Goal: Task Accomplishment & Management: Manage account settings

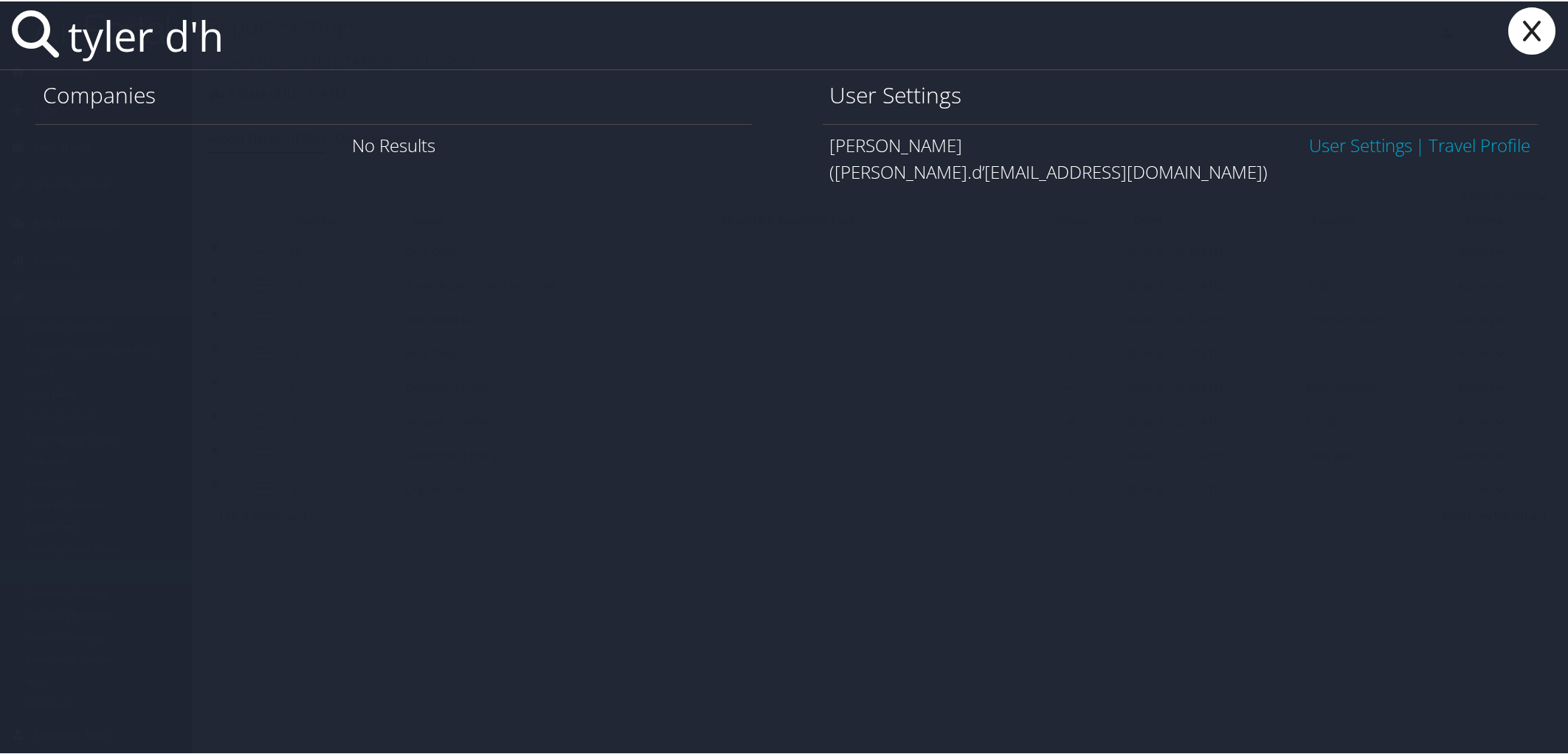
type input "tyler d'h"
click at [1327, 139] on link "User Settings" at bounding box center [1361, 144] width 103 height 25
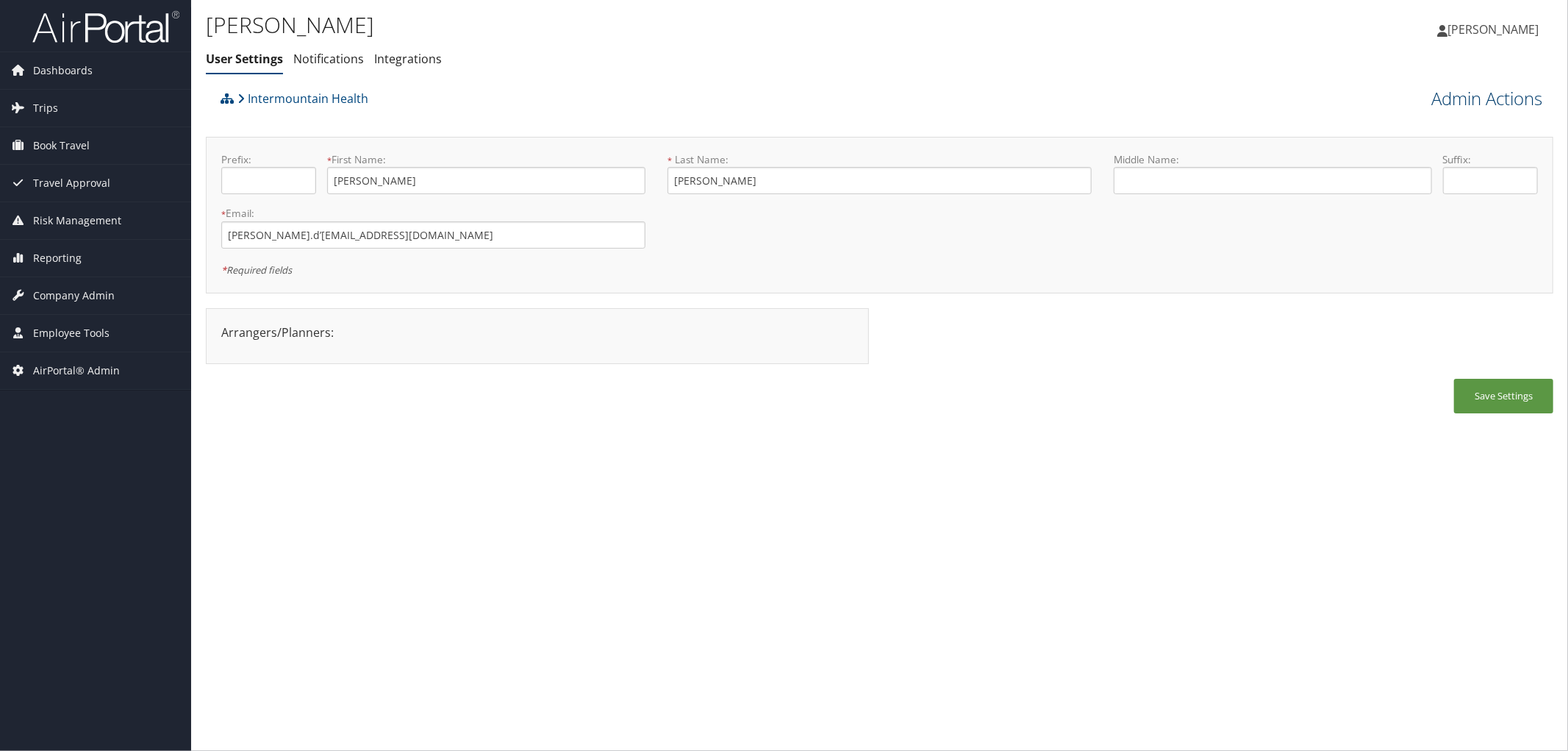
click at [1444, 97] on link "Admin Actions" at bounding box center [1487, 98] width 111 height 25
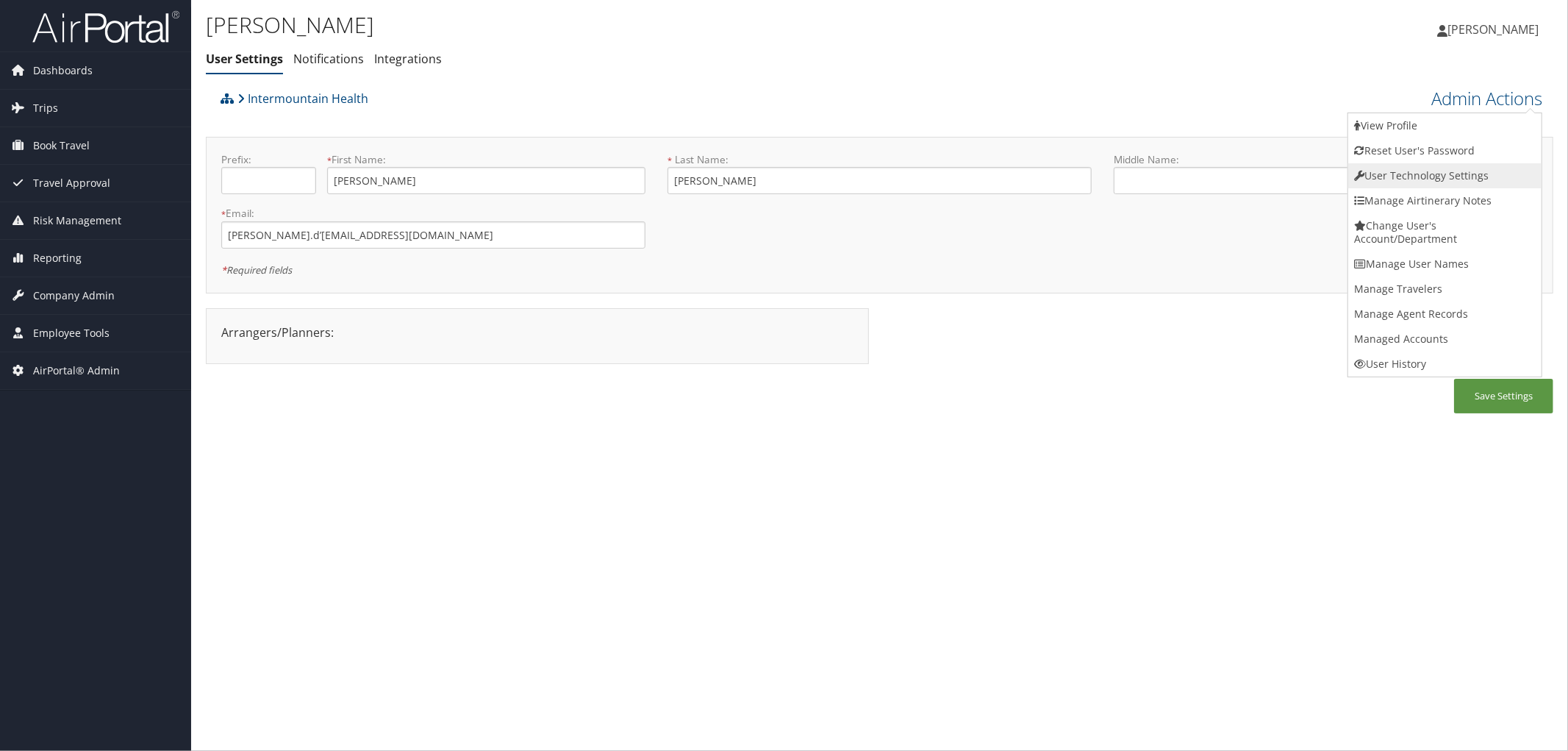
click at [1388, 168] on link "User Technology Settings" at bounding box center [1445, 175] width 194 height 25
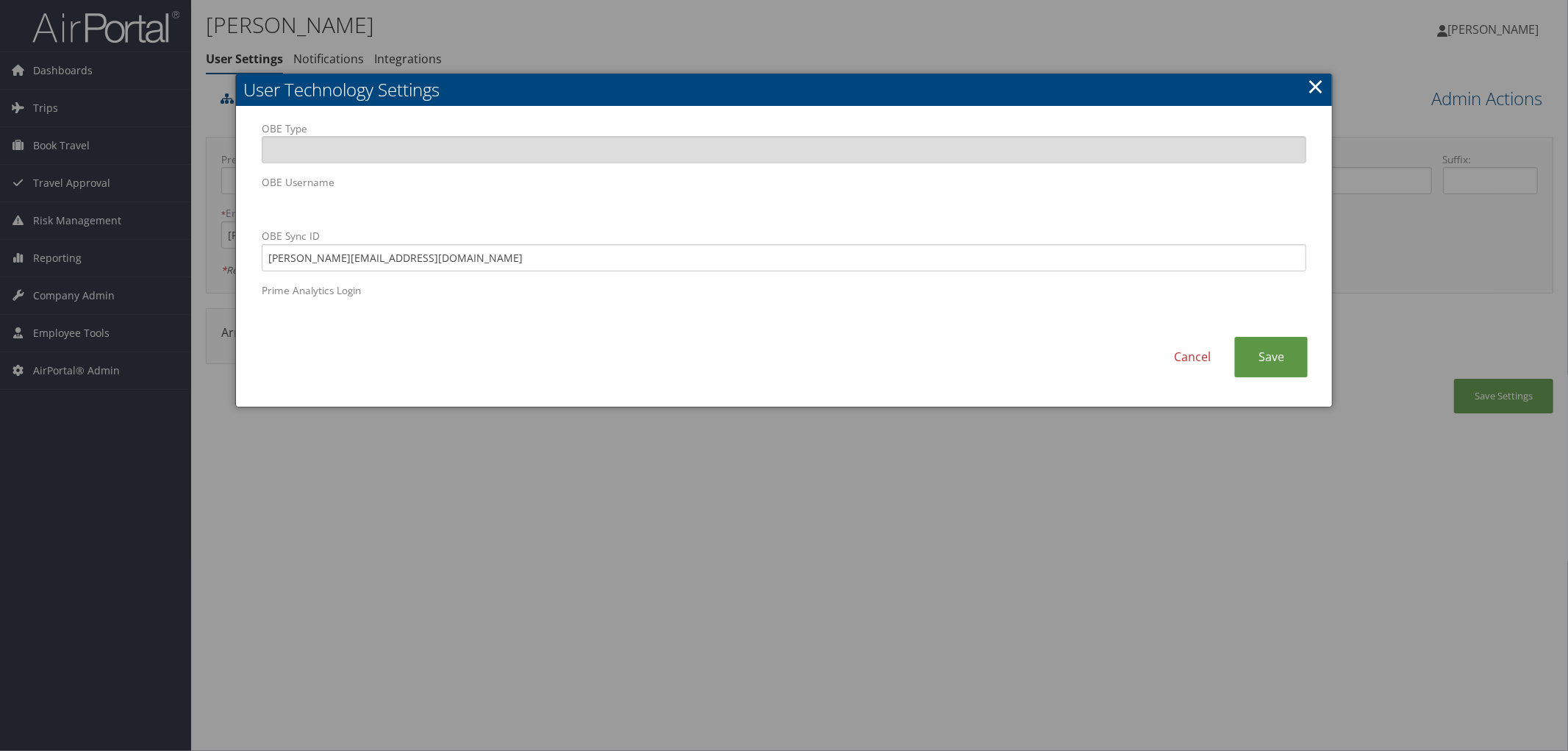
click at [1313, 92] on link "×" at bounding box center [1315, 86] width 17 height 29
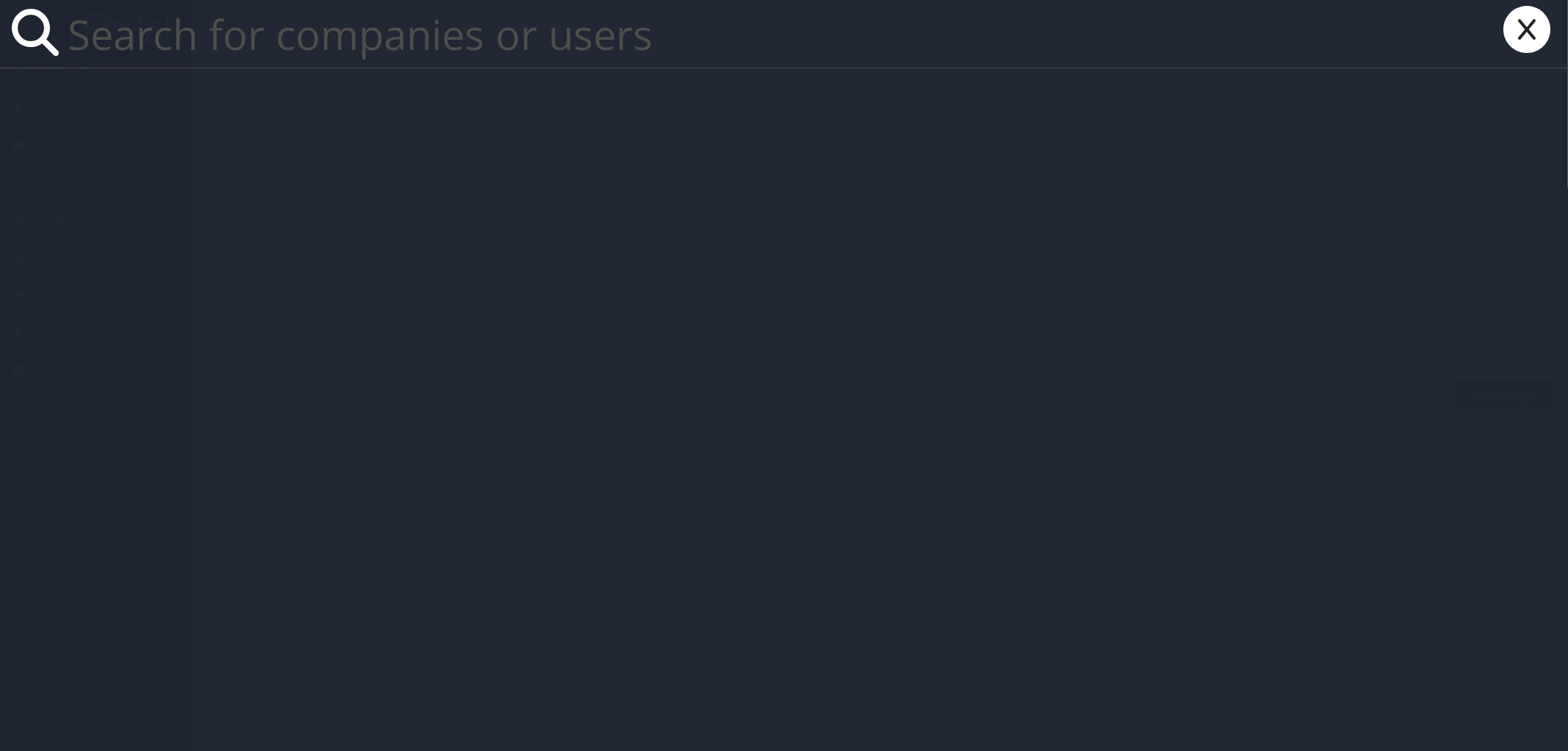
paste input "302099"
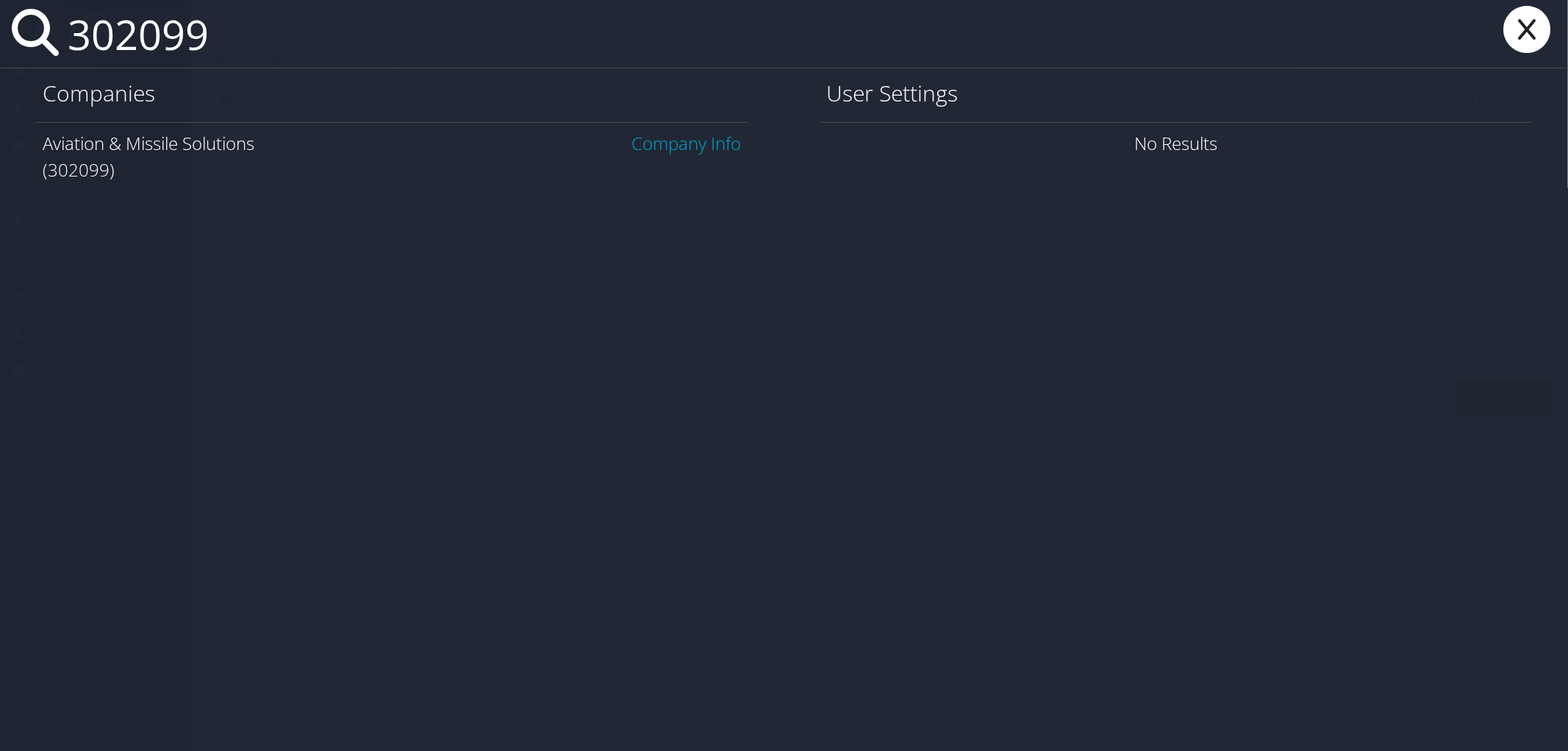
type input "302099"
click at [648, 145] on link "Company Info" at bounding box center [687, 143] width 110 height 25
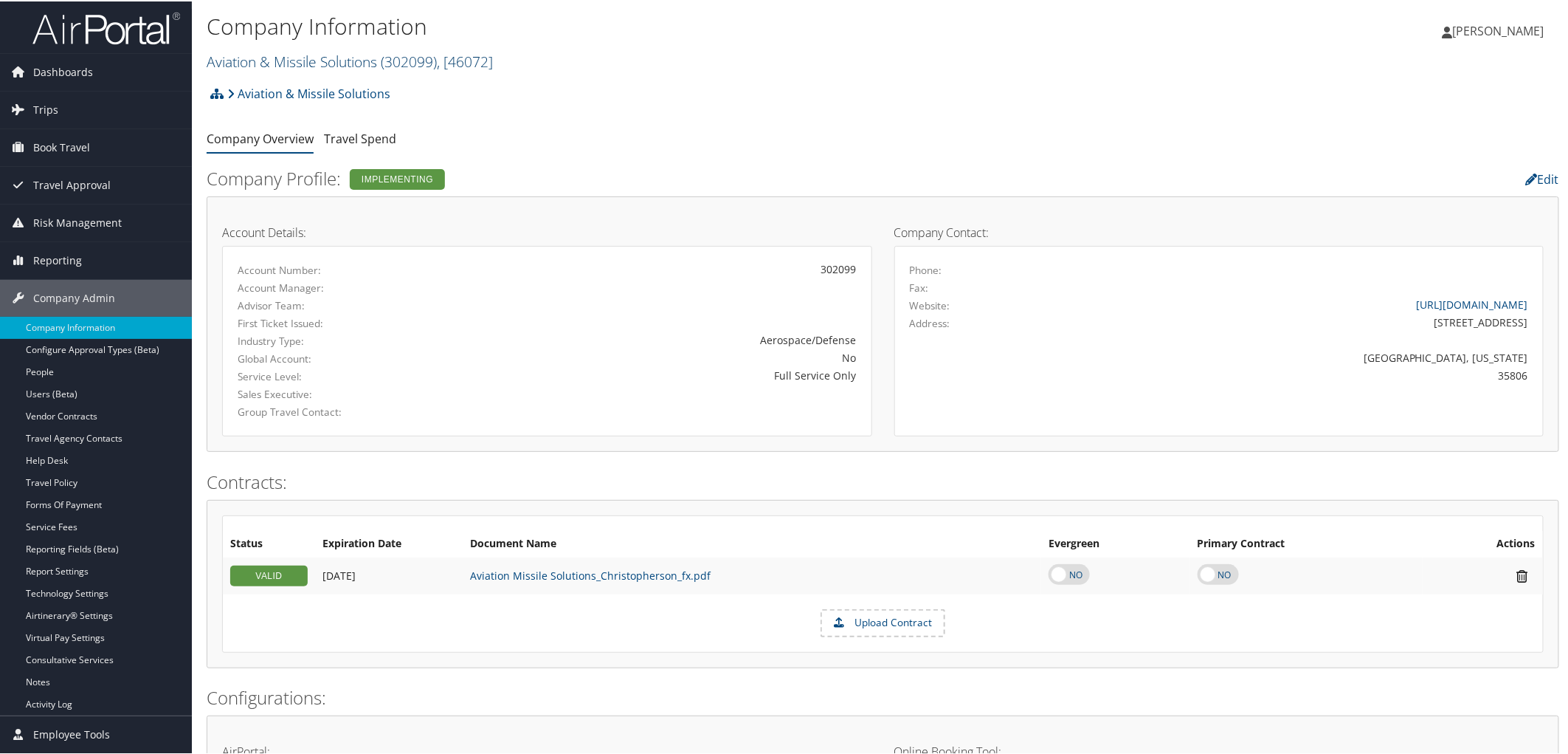
click at [263, 61] on link "Aviation & Missile Solutions ( 302099 ) , [ 46072 ]" at bounding box center [349, 60] width 286 height 20
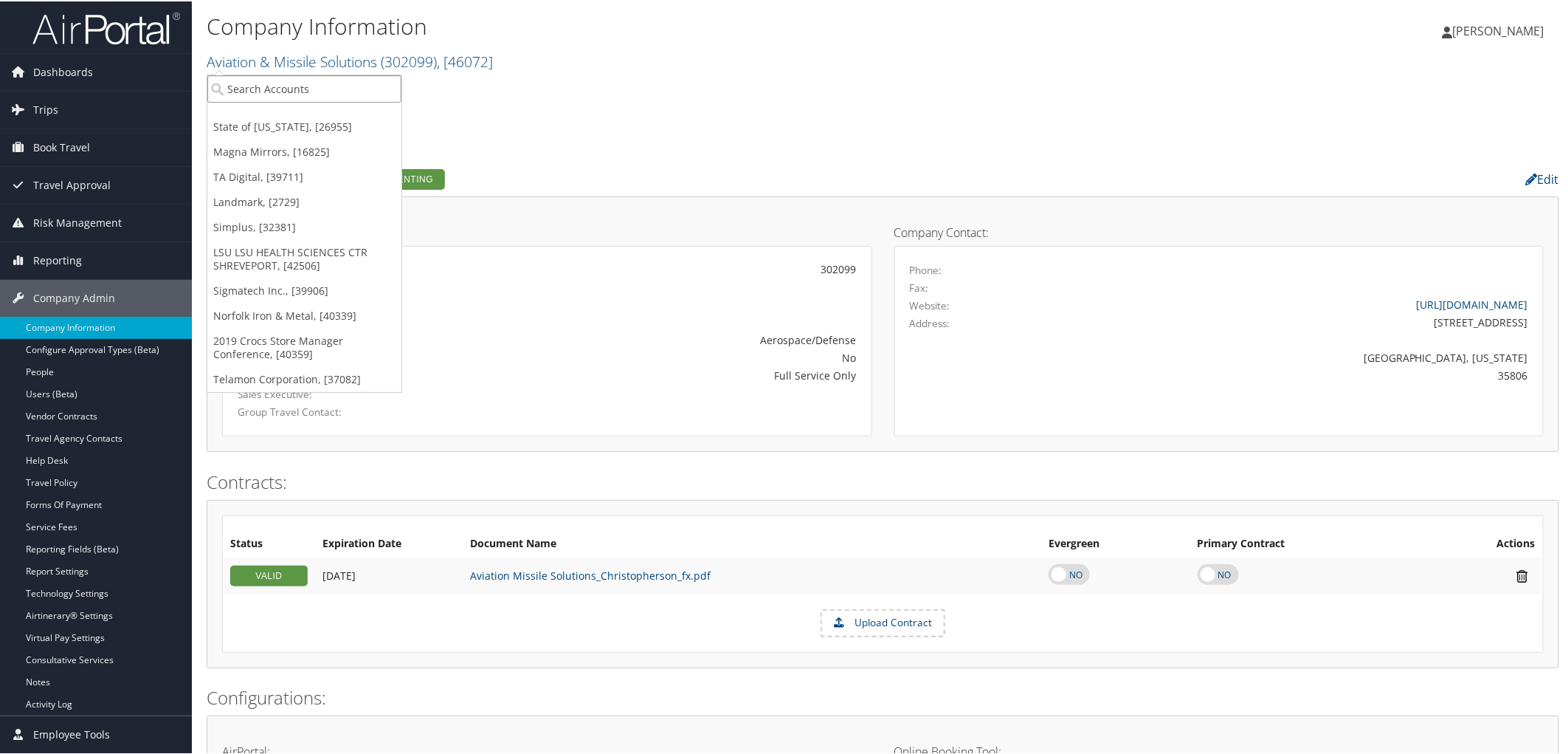
click at [264, 93] on input "search" at bounding box center [305, 87] width 194 height 27
type input "cherokee"
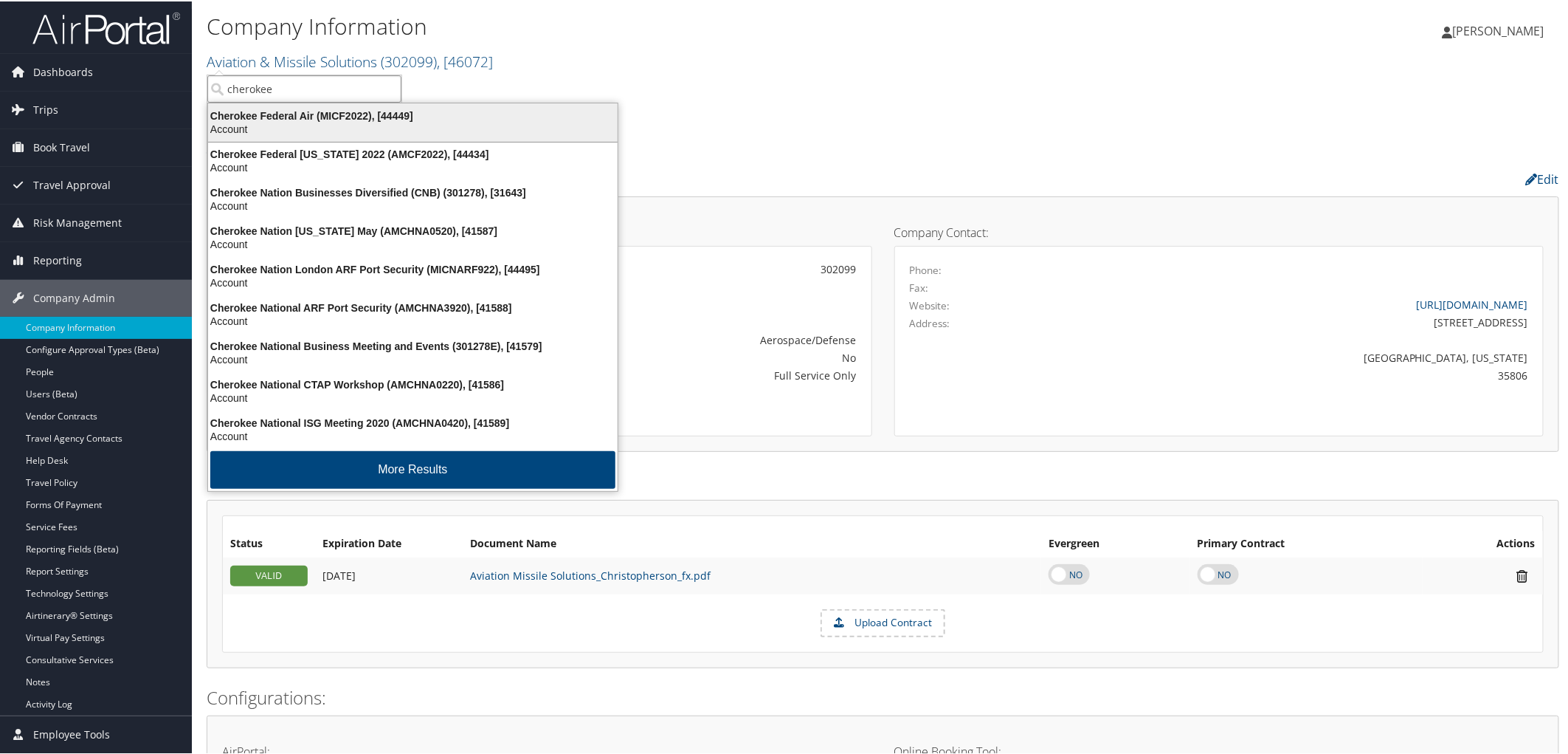
click at [299, 117] on div "Cherokee Federal Air (MICF2022), [44449]" at bounding box center [413, 114] width 427 height 13
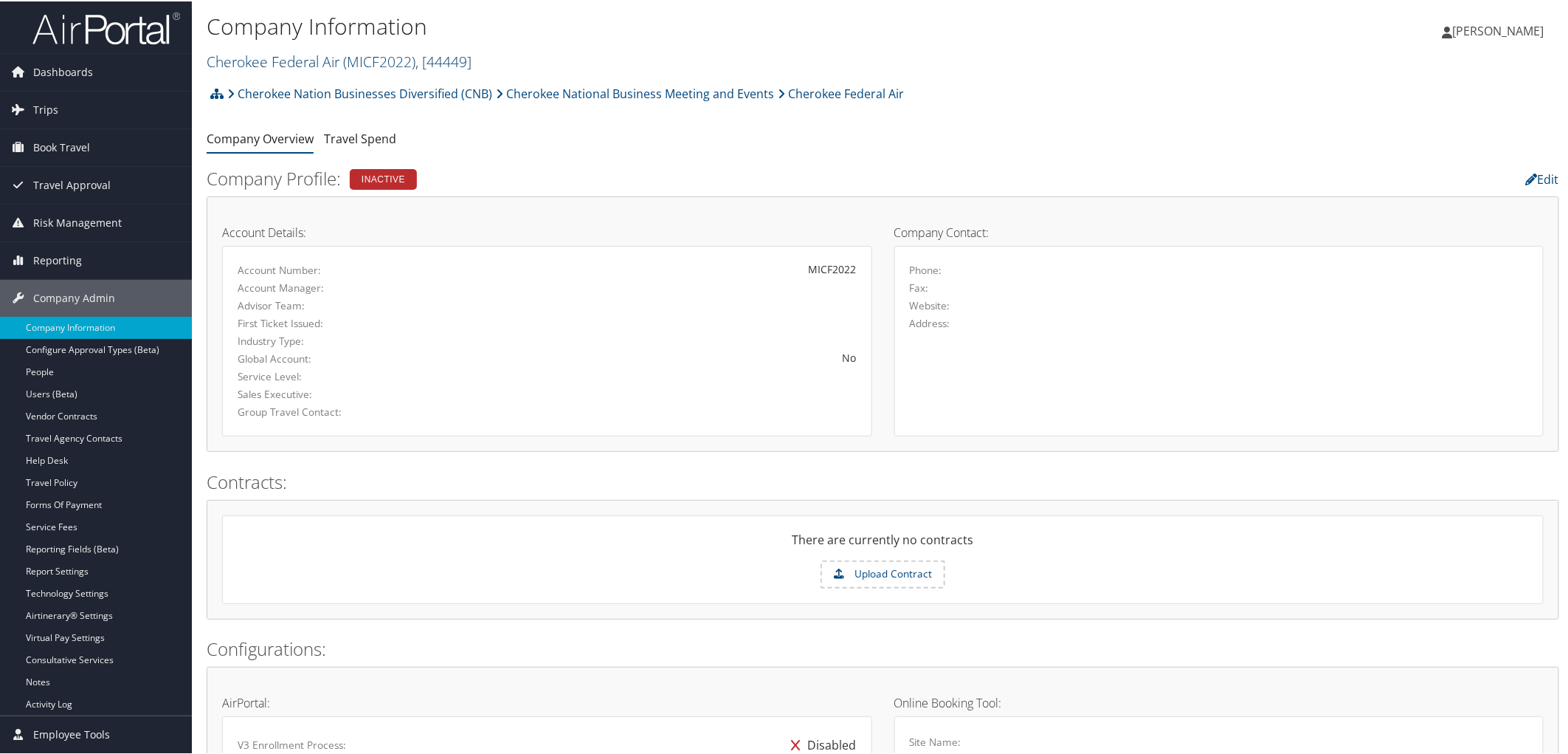
click at [278, 60] on link "Cherokee Federal Air ( MICF2022 ) , [ 44449 ]" at bounding box center [339, 60] width 265 height 20
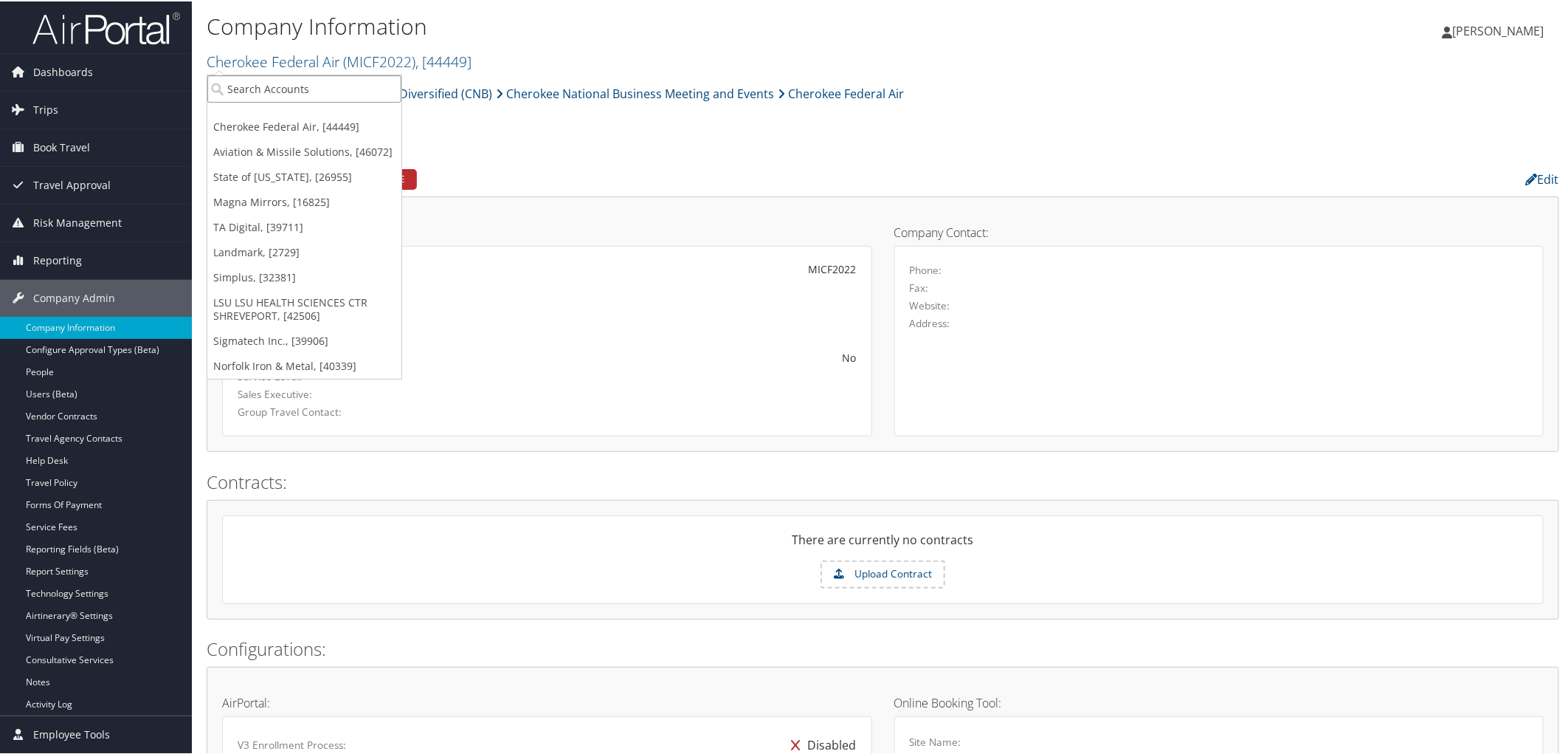
click at [277, 84] on input "search" at bounding box center [305, 87] width 194 height 27
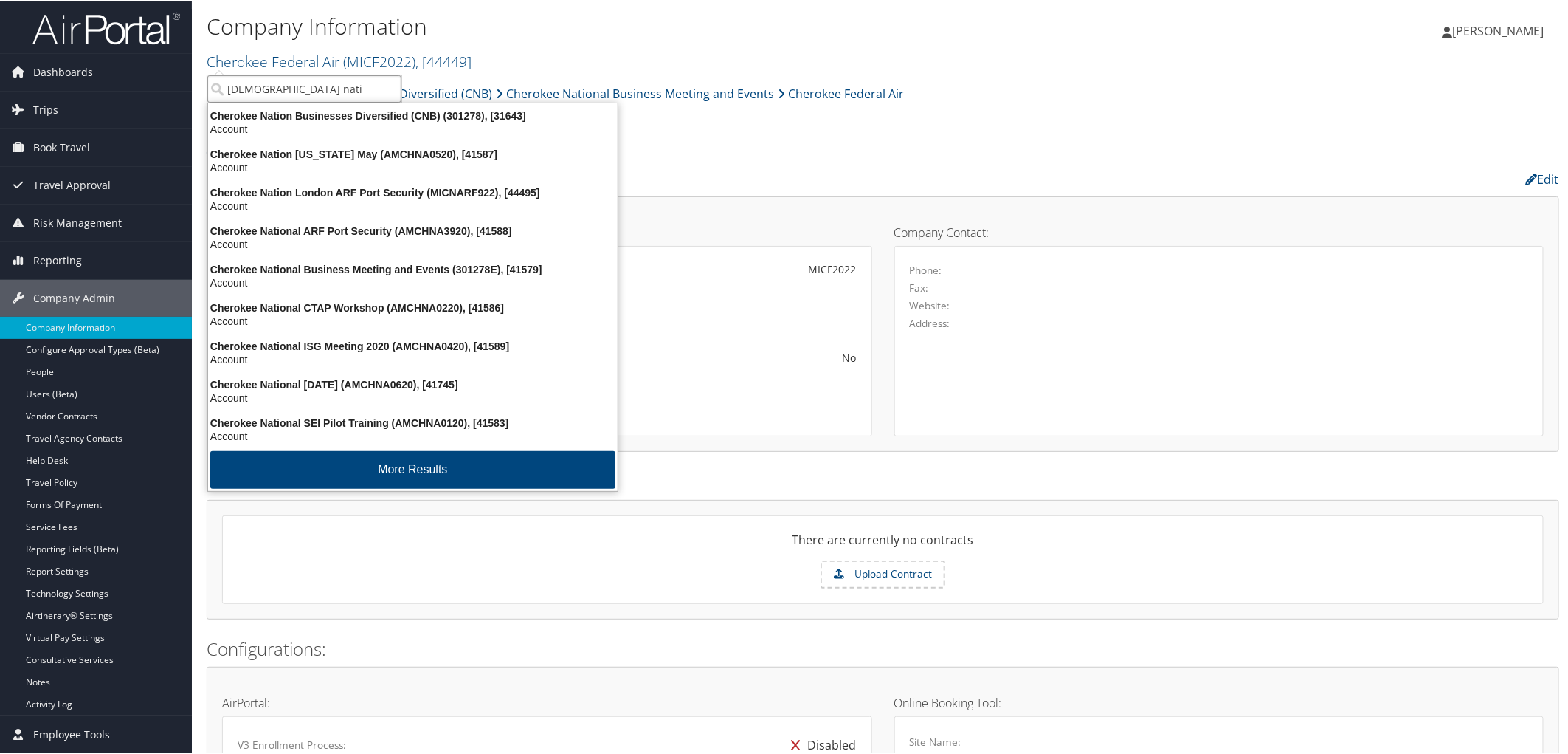
type input "cherokee natio"
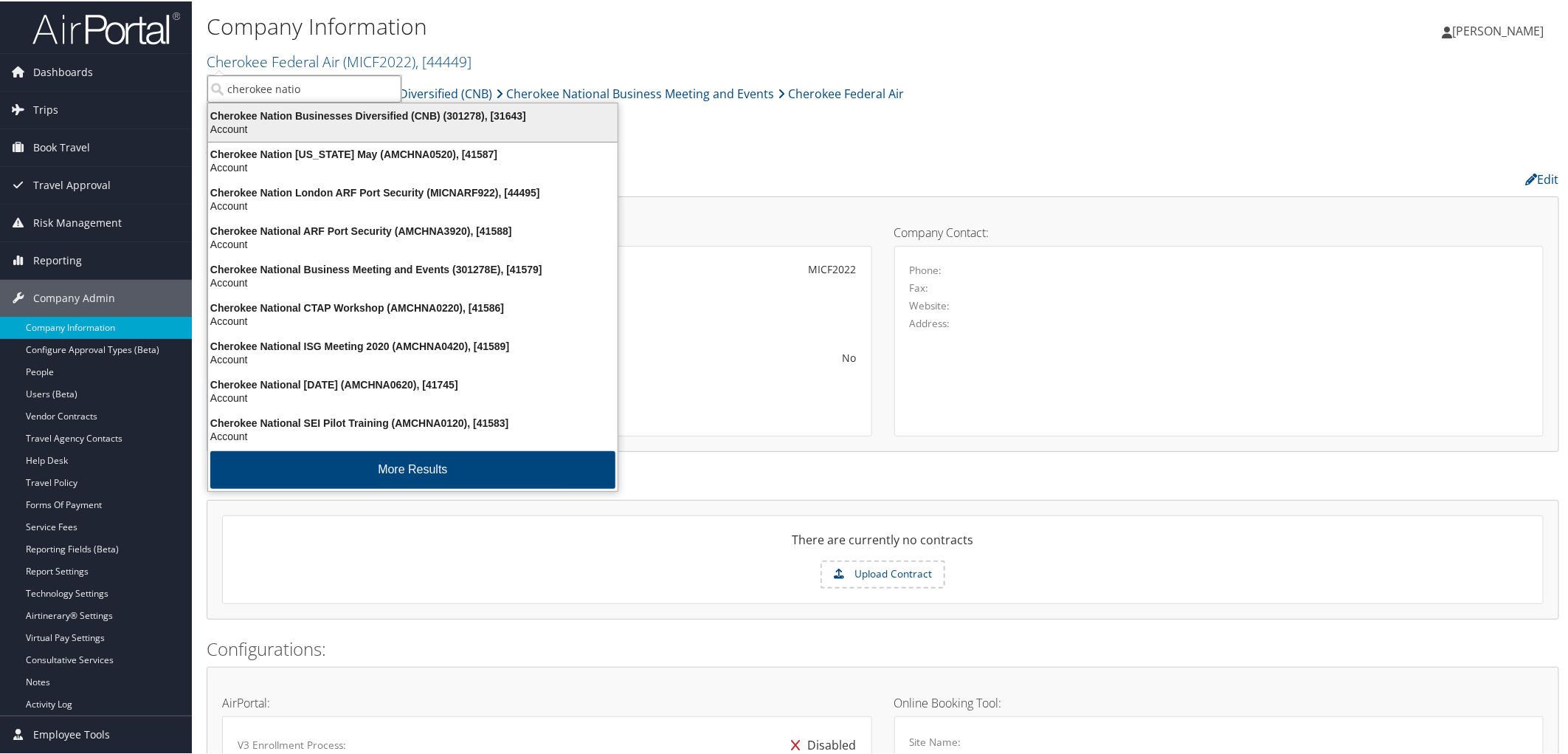
click at [300, 108] on div "Cherokee Nation Businesses Diversified (CNB) (301278), [31643]" at bounding box center [413, 114] width 427 height 13
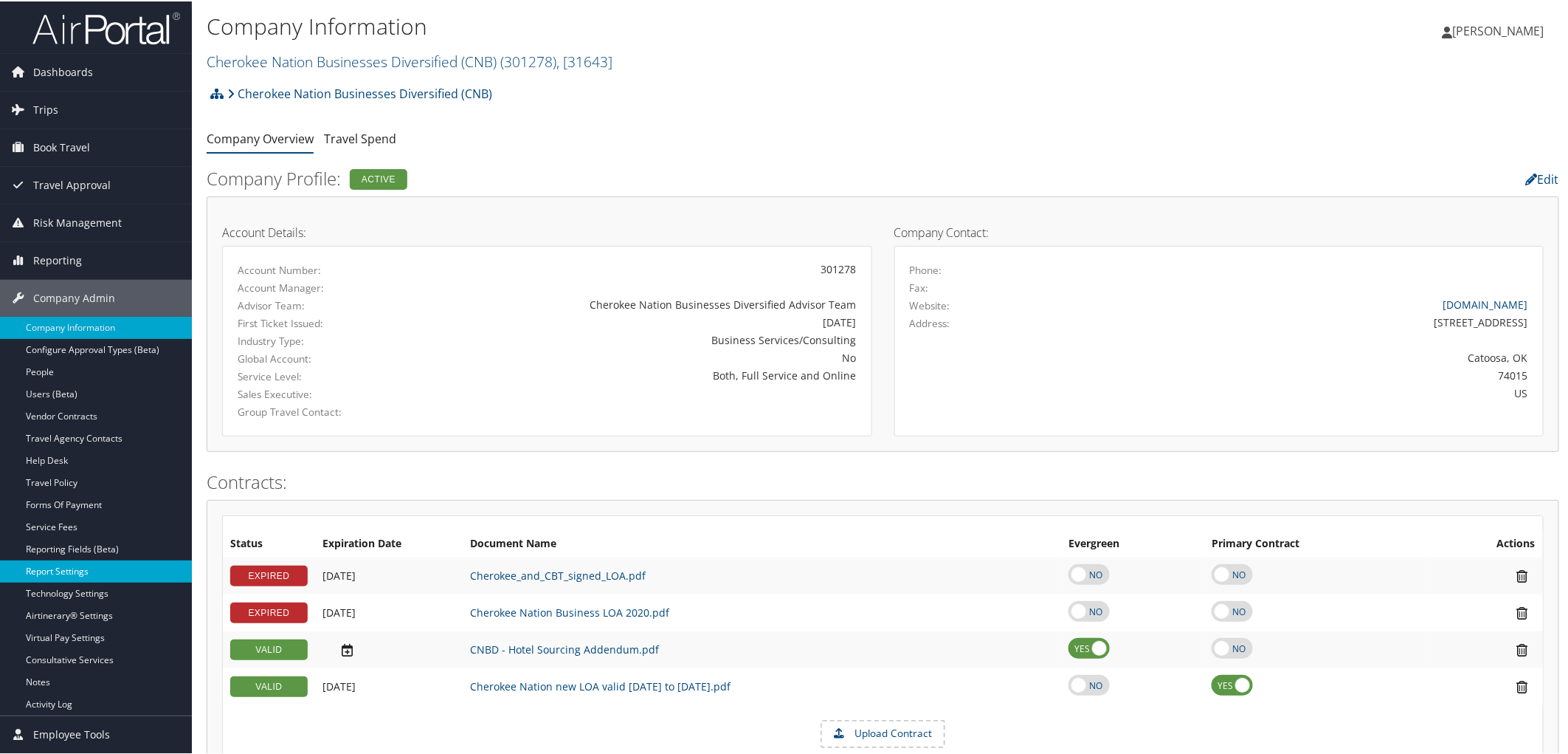
click at [55, 572] on link "Report Settings" at bounding box center [96, 570] width 192 height 22
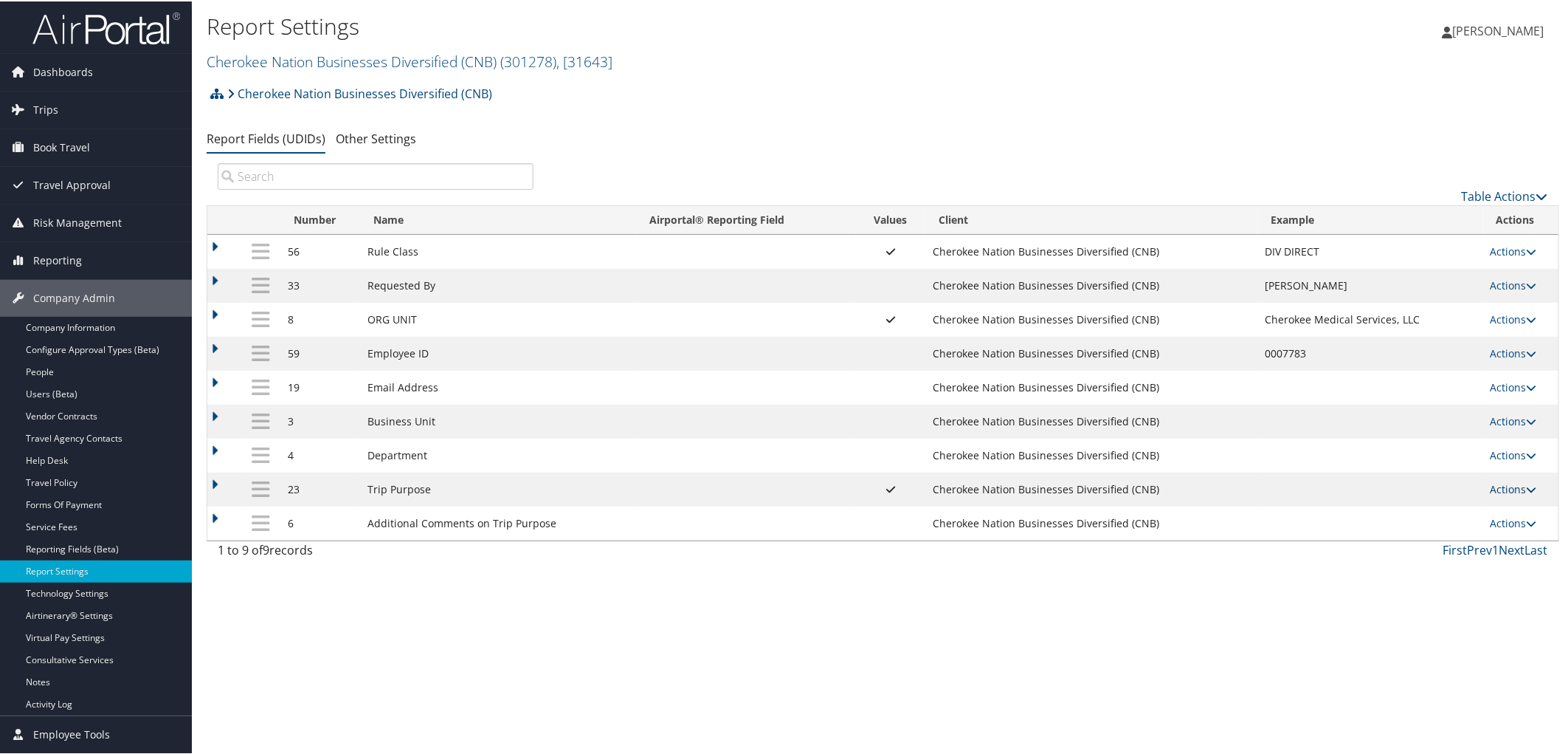
click at [1503, 489] on link "Actions" at bounding box center [1514, 488] width 46 height 14
click at [1469, 511] on link "Update Report Field Values" at bounding box center [1451, 517] width 160 height 25
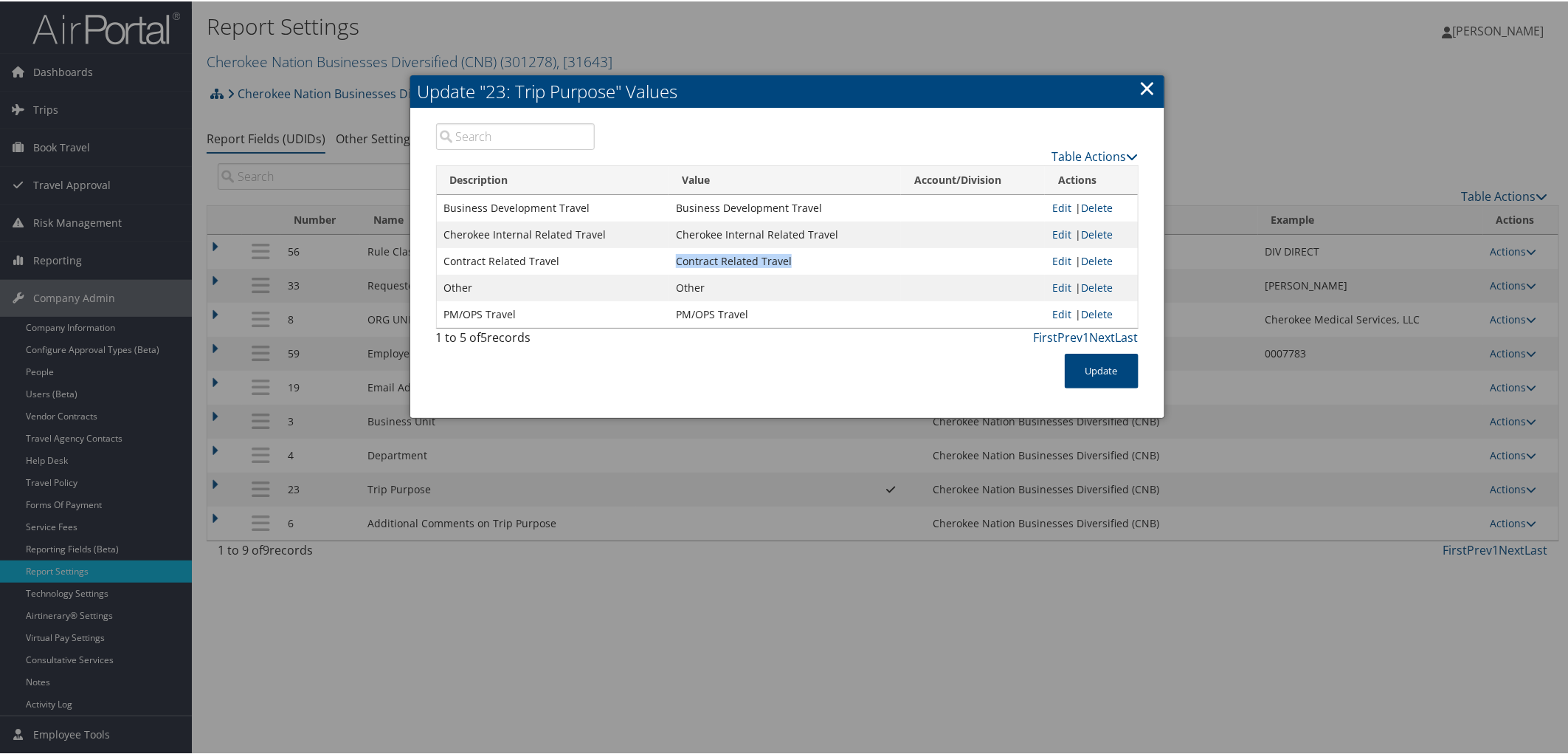
drag, startPoint x: 673, startPoint y: 262, endPoint x: 792, endPoint y: 264, distance: 119.0
click at [792, 264] on td "Contract Related Travel" at bounding box center [784, 260] width 232 height 26
copy td "Contract Related Travel"
click at [1140, 84] on link "×" at bounding box center [1148, 86] width 17 height 29
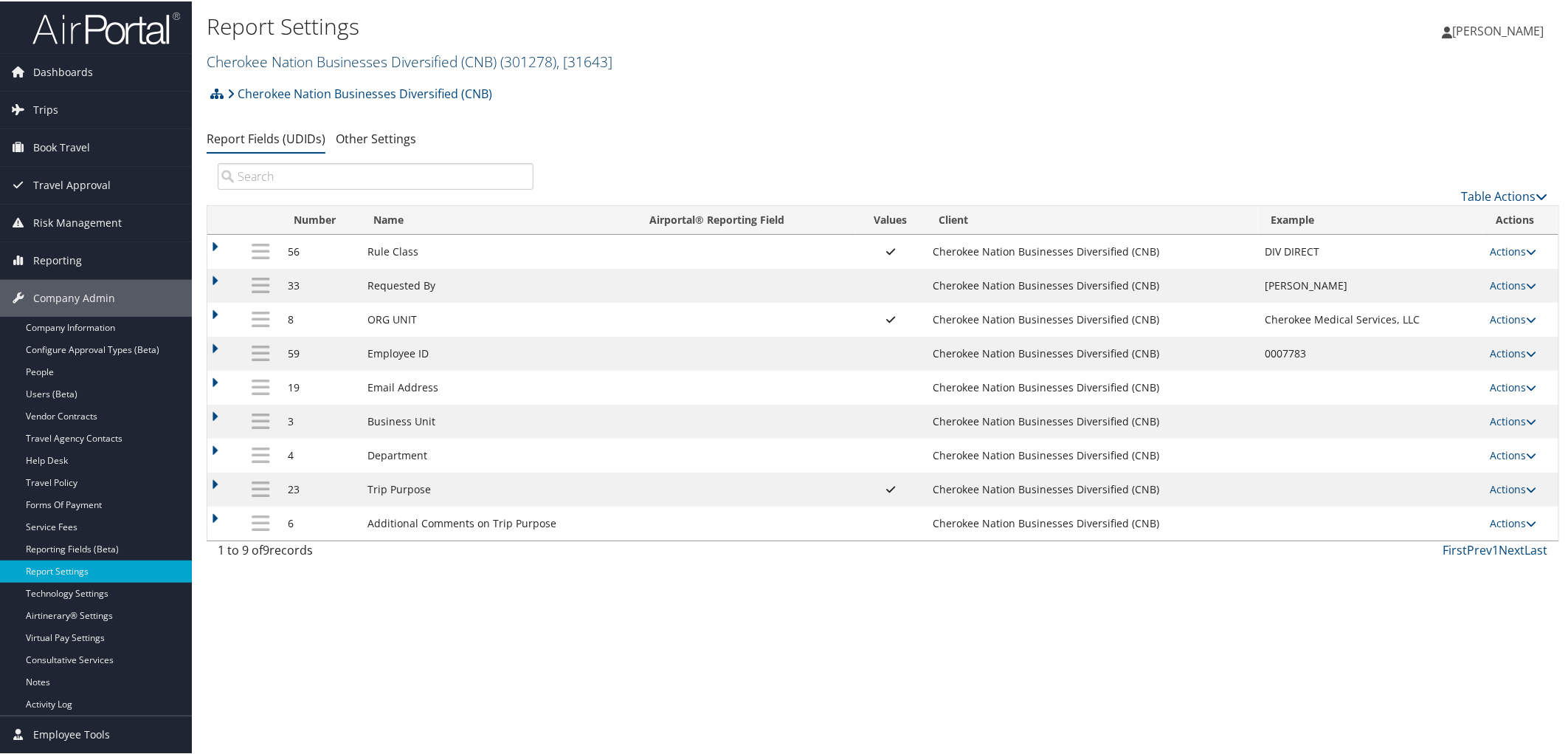
click at [346, 62] on link "Cherokee Nation Businesses Diversified (CNB) ( 301278 ) , [ 31643 ]" at bounding box center [410, 60] width 406 height 20
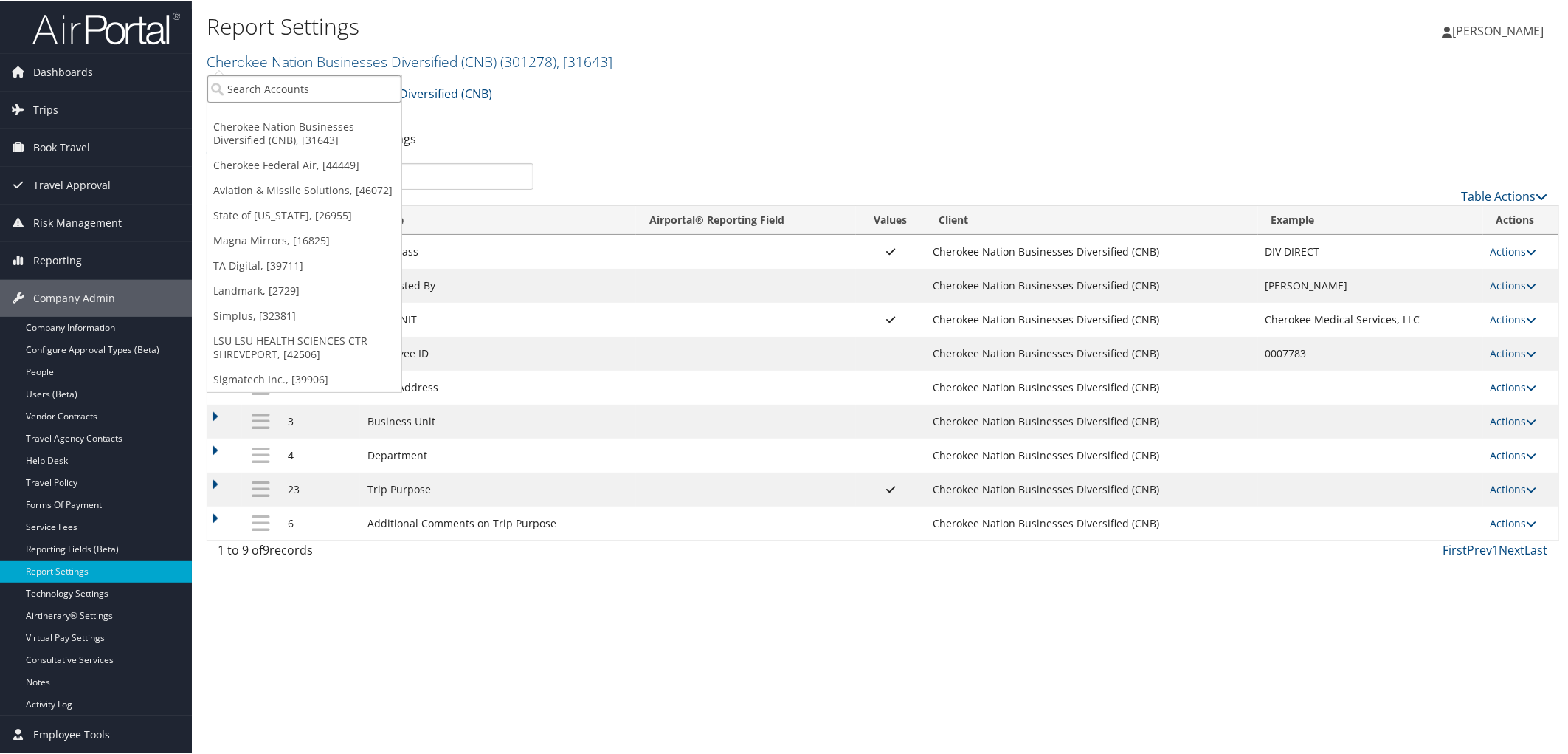
click at [340, 84] on input "search" at bounding box center [305, 87] width 194 height 27
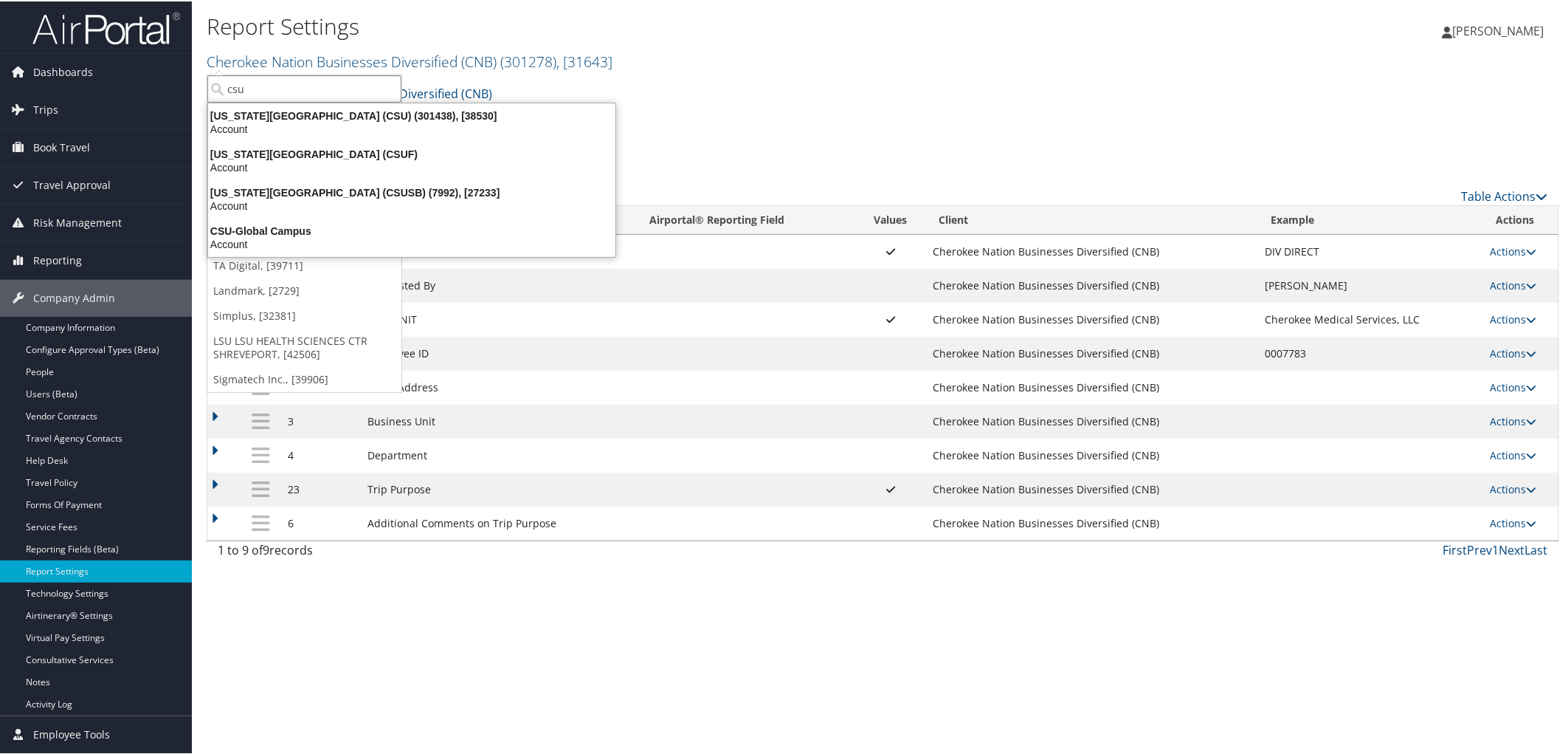
type input "csu"
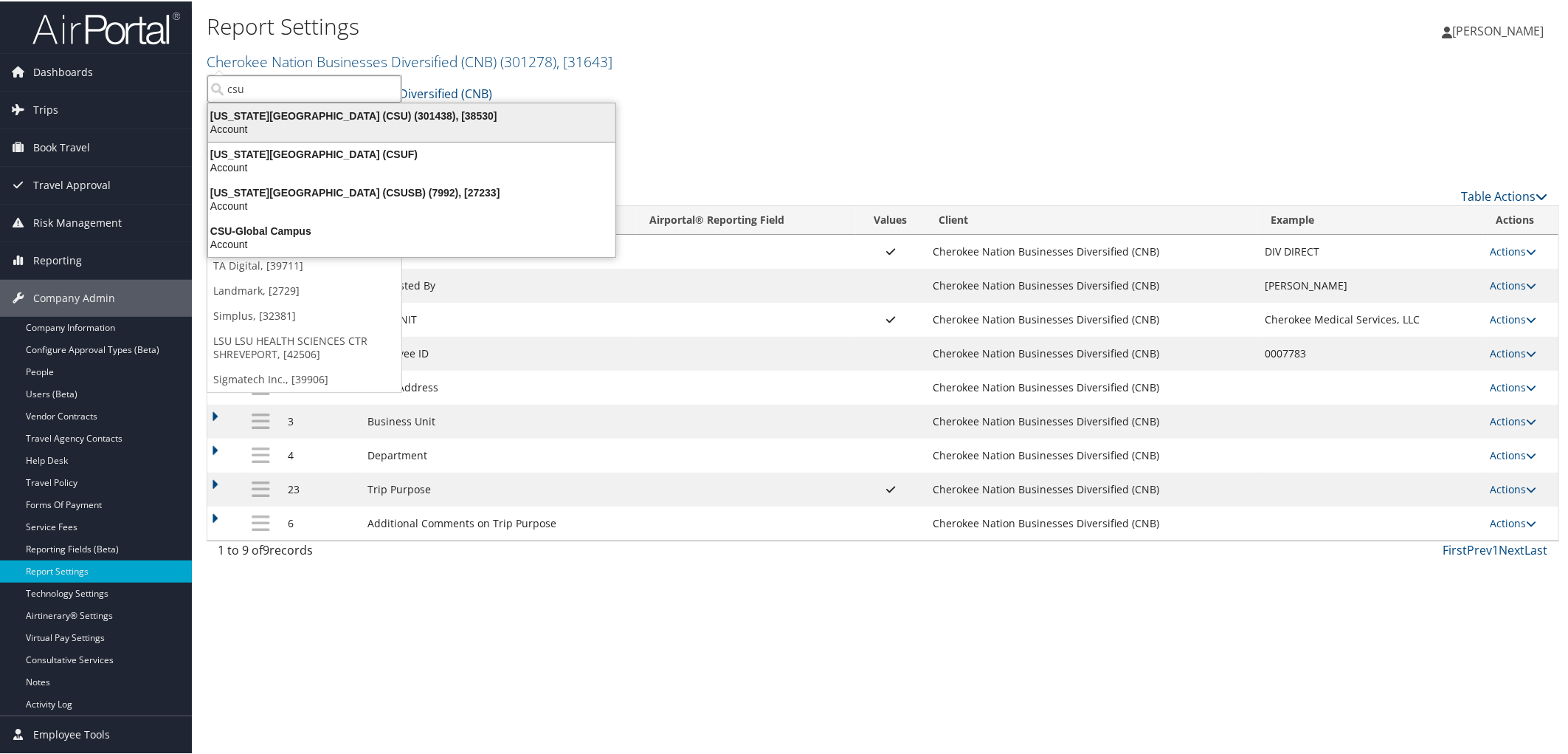
click at [339, 111] on div "California State University (CSU) (301438), [38530]" at bounding box center [411, 114] width 425 height 13
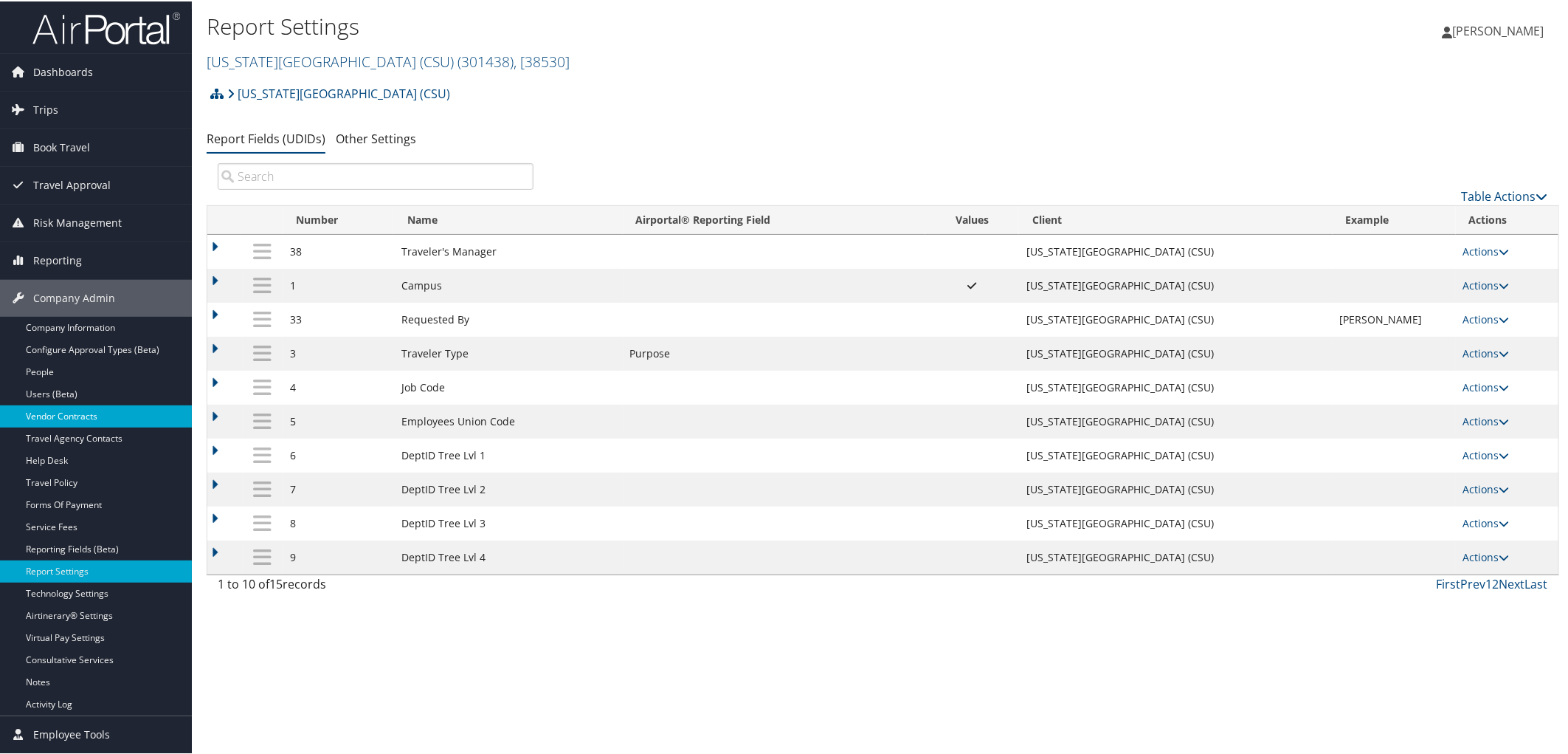
click at [77, 416] on link "Vendor Contracts" at bounding box center [96, 414] width 192 height 22
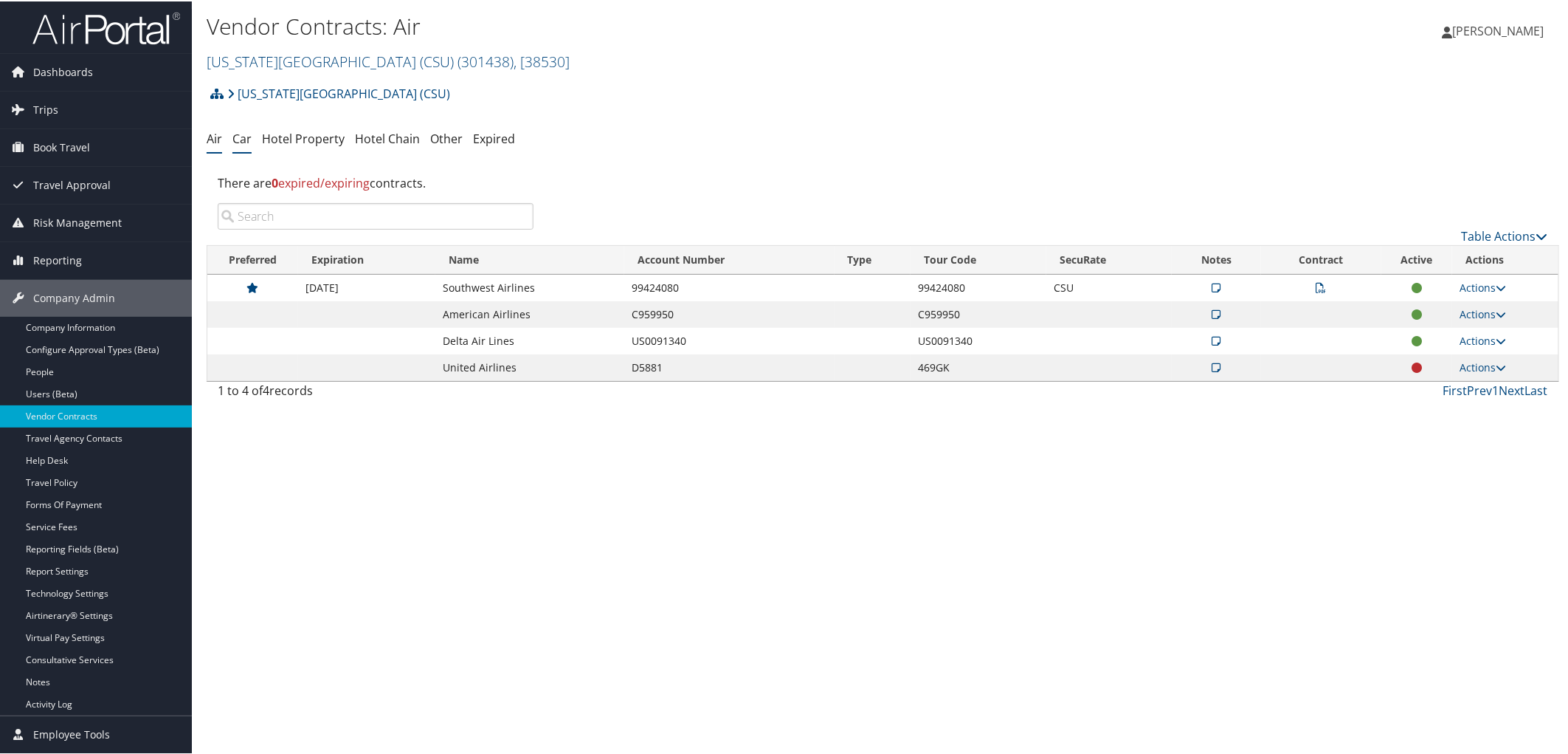
click at [251, 138] on link "Car" at bounding box center [241, 137] width 19 height 16
